Goal: Information Seeking & Learning: Check status

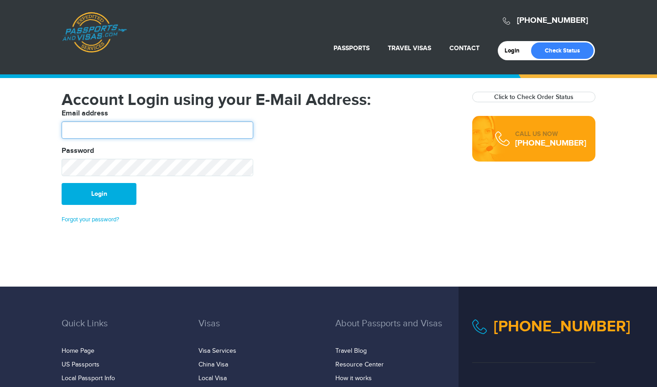
click at [74, 130] on input "text" at bounding box center [158, 129] width 192 height 17
type input "*"
click at [77, 218] on link "Forgot your password?" at bounding box center [90, 219] width 57 height 7
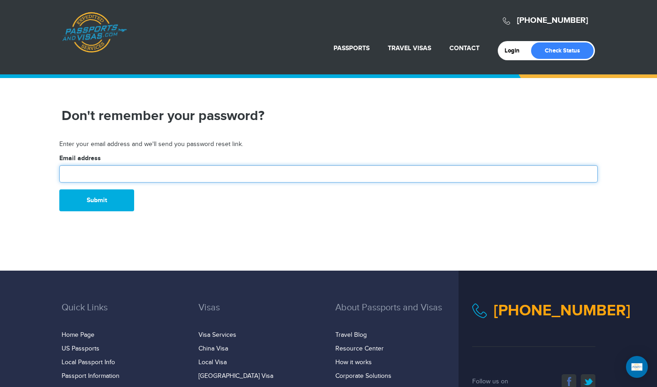
click at [88, 171] on input "text" at bounding box center [328, 173] width 538 height 17
type input "**********"
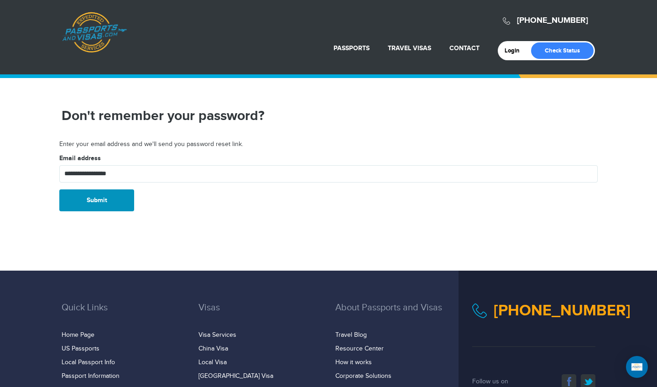
click at [83, 198] on button "Submit" at bounding box center [96, 200] width 75 height 22
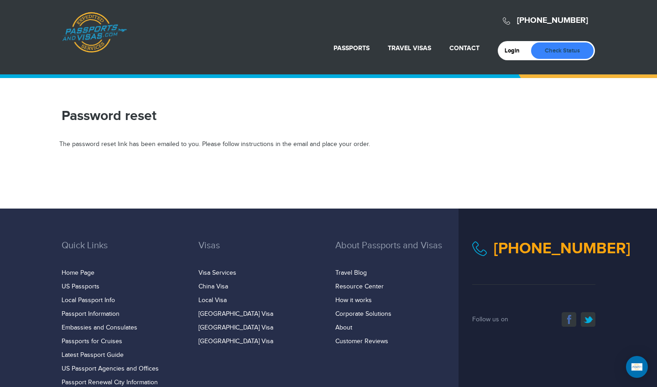
click at [554, 51] on link "Check Status" at bounding box center [562, 50] width 62 height 16
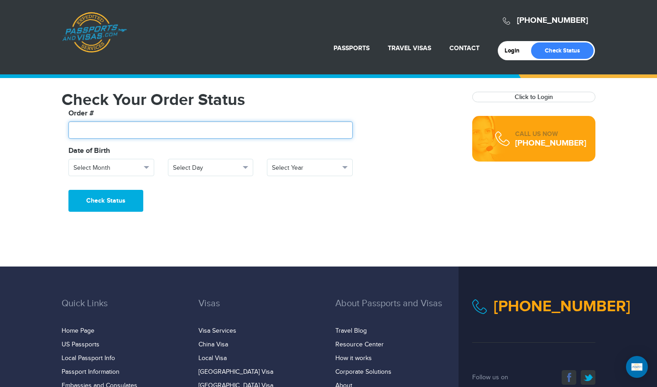
click at [92, 131] on input "text" at bounding box center [210, 129] width 284 height 17
type input "*******"
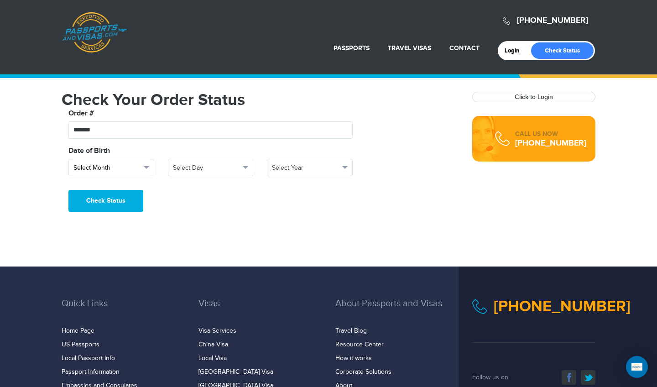
click at [146, 165] on button "Select Month" at bounding box center [111, 167] width 86 height 17
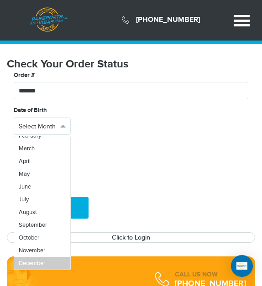
click at [23, 260] on span "December" at bounding box center [32, 263] width 26 height 7
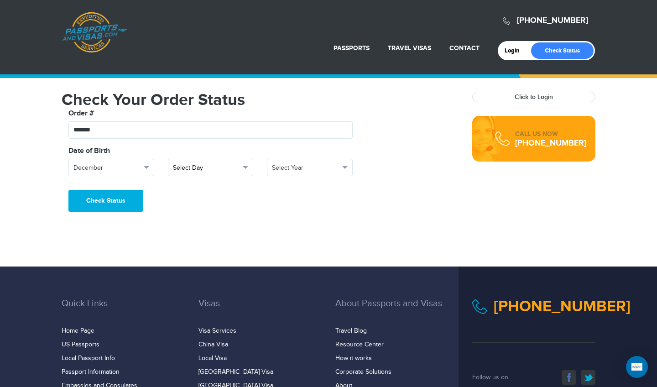
click at [191, 165] on span "Select Day" at bounding box center [207, 167] width 68 height 9
click at [188, 239] on link "12" at bounding box center [210, 239] width 85 height 13
click at [287, 162] on button "Select Year" at bounding box center [310, 167] width 86 height 17
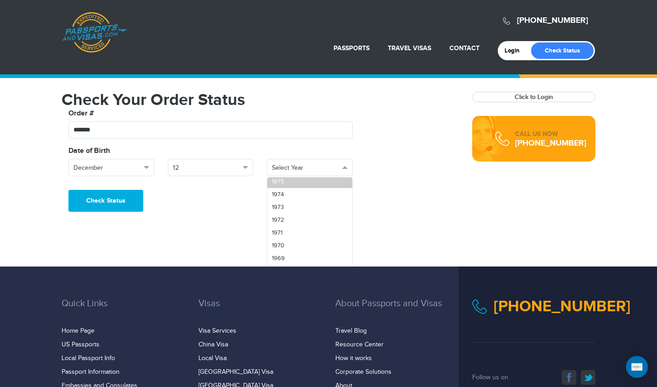
click at [276, 185] on span "1975" at bounding box center [278, 181] width 12 height 7
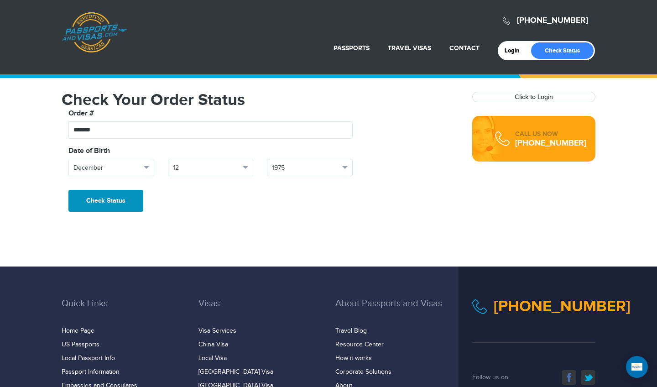
click at [100, 203] on button "Check Status" at bounding box center [105, 201] width 75 height 22
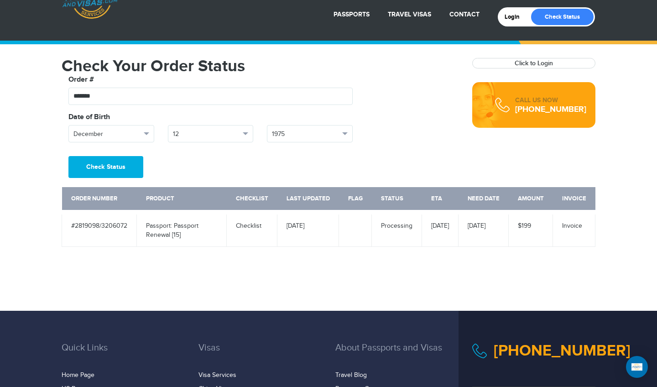
scroll to position [34, 0]
